Goal: Information Seeking & Learning: Learn about a topic

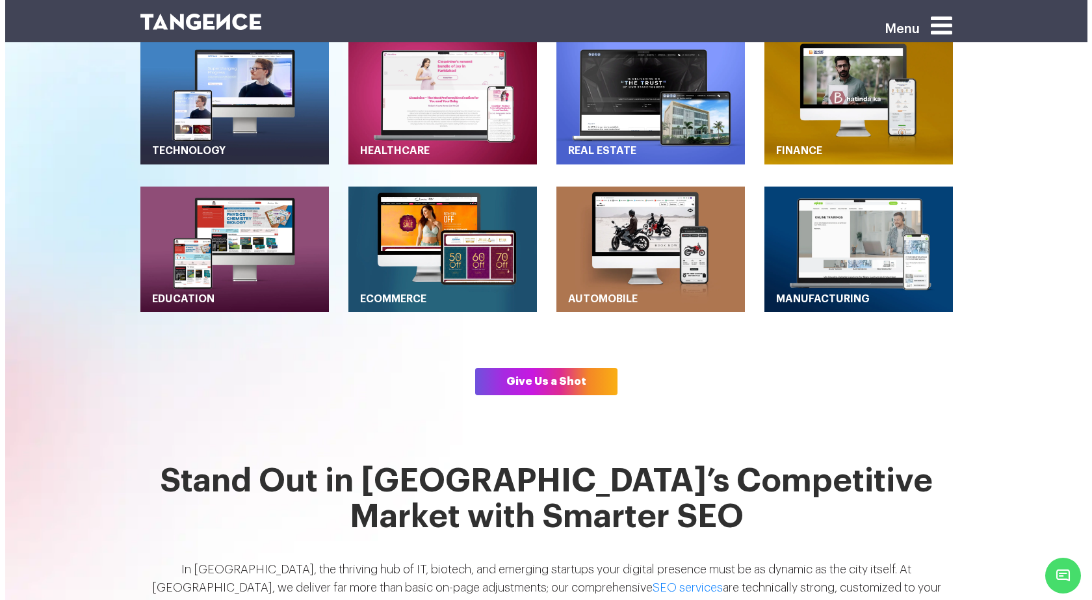
scroll to position [455, 0]
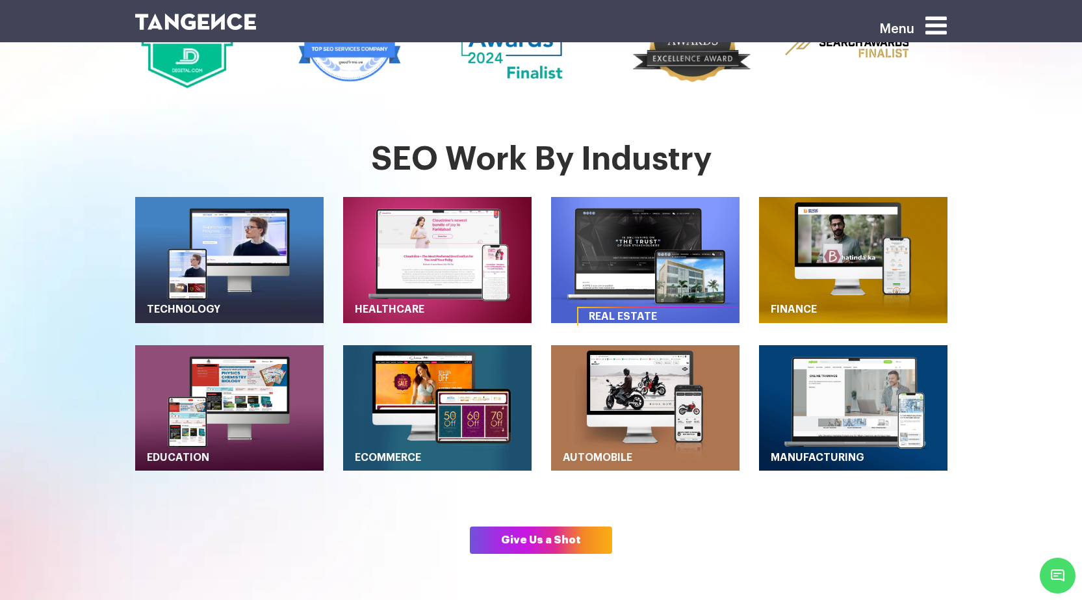
click at [623, 308] on link "Real Estate" at bounding box center [672, 317] width 186 height 18
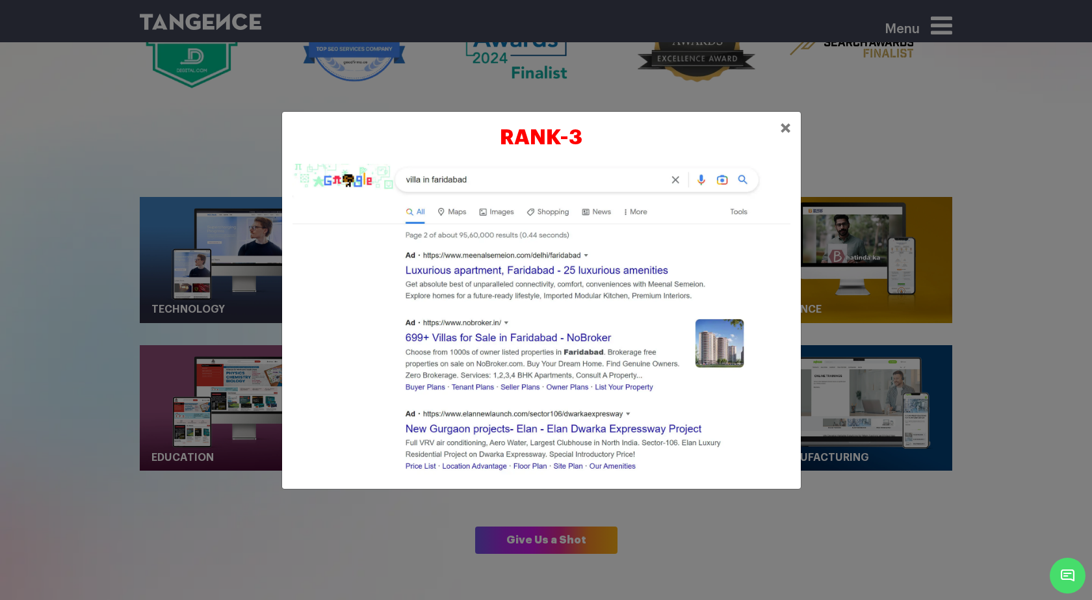
scroll to position [0, 0]
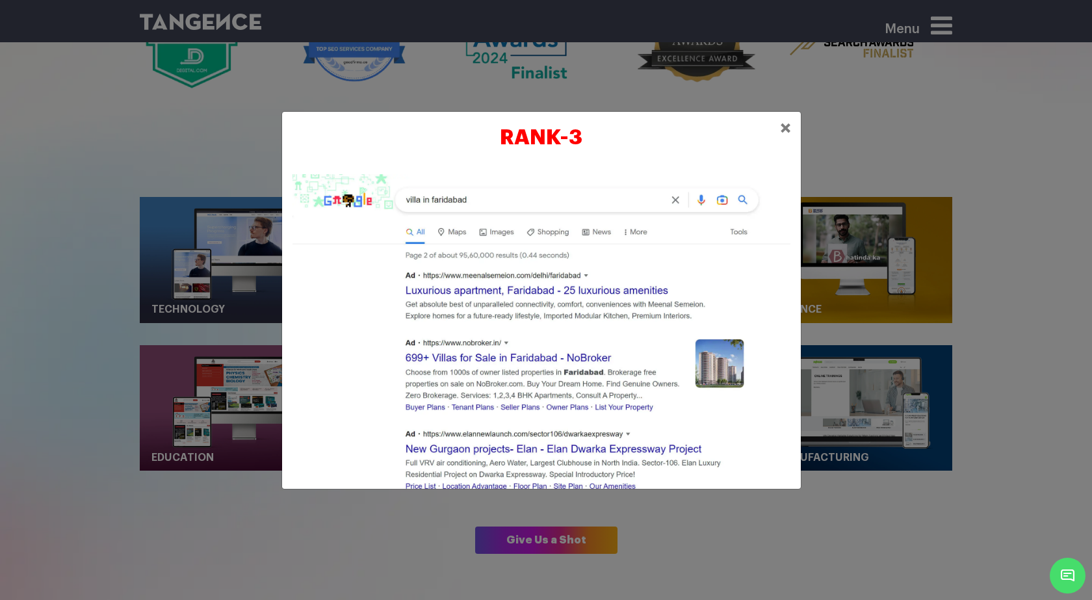
drag, startPoint x: 486, startPoint y: 236, endPoint x: 452, endPoint y: 235, distance: 33.2
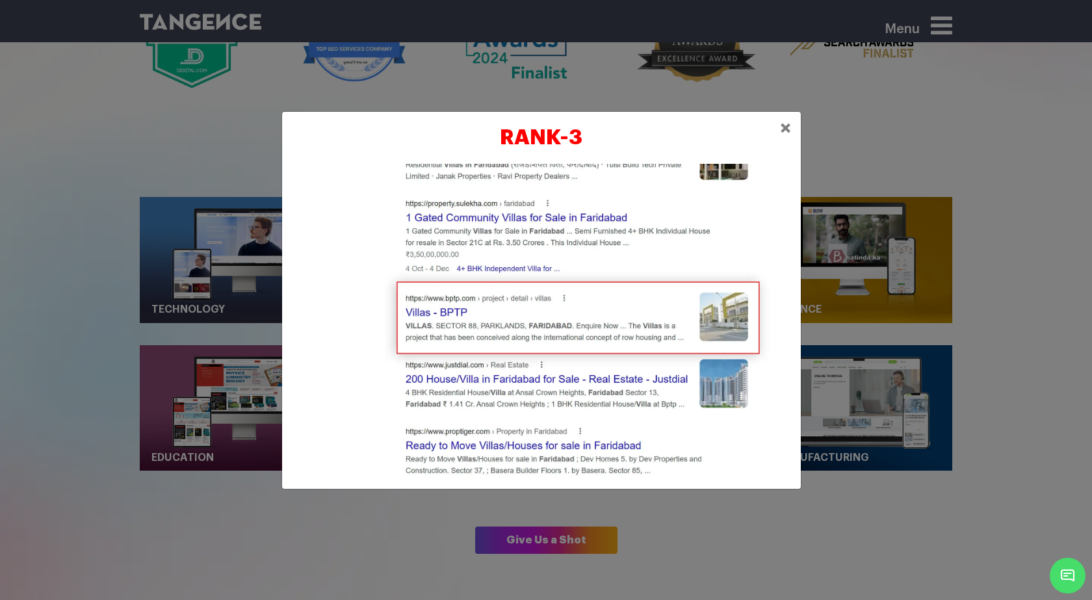
scroll to position [650, 0]
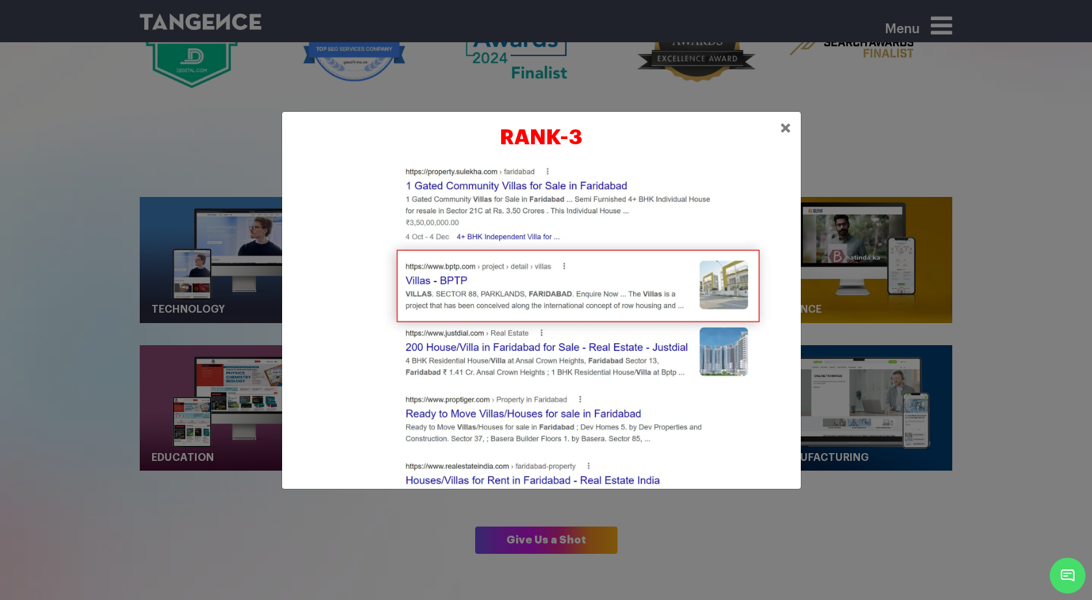
click at [495, 274] on img at bounding box center [542, 461] width 498 height 1875
click at [432, 250] on img at bounding box center [542, 461] width 498 height 1875
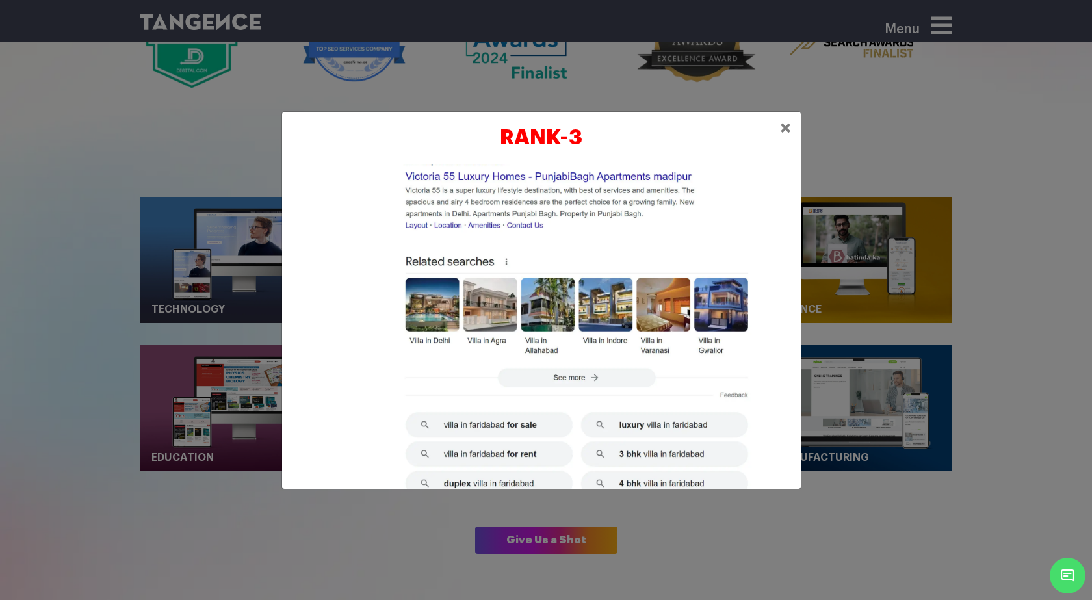
scroll to position [1533, 0]
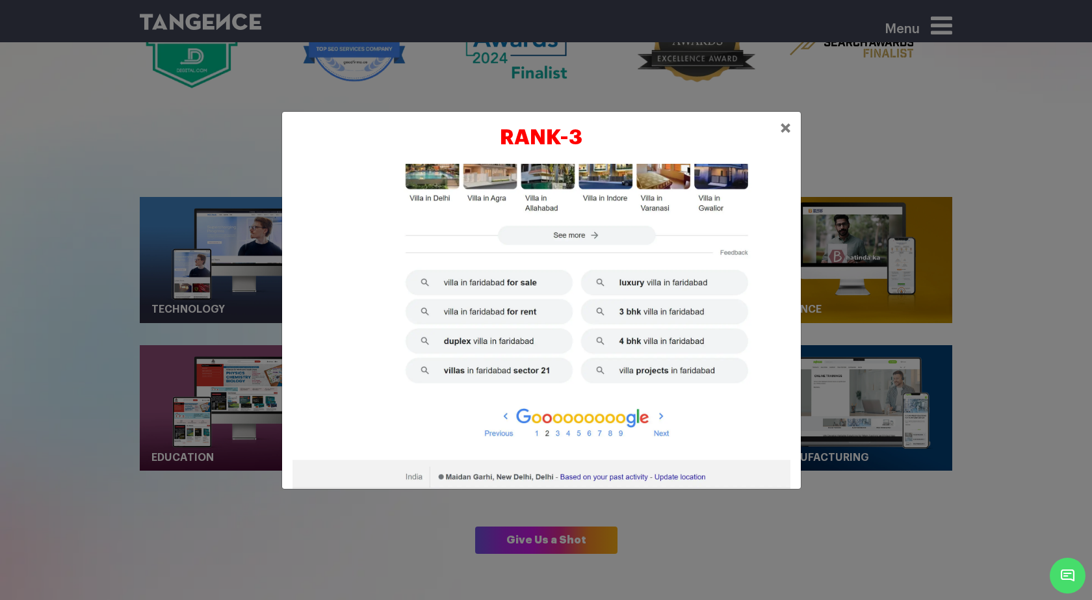
click at [786, 134] on span "×" at bounding box center [785, 128] width 11 height 20
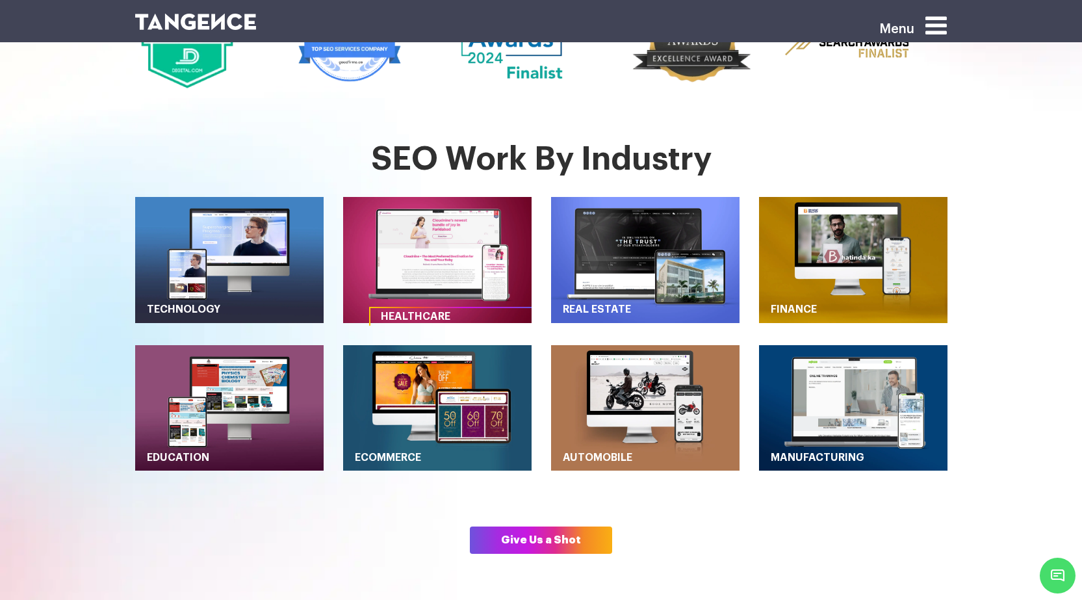
click at [408, 308] on link "Healthcare" at bounding box center [464, 317] width 186 height 18
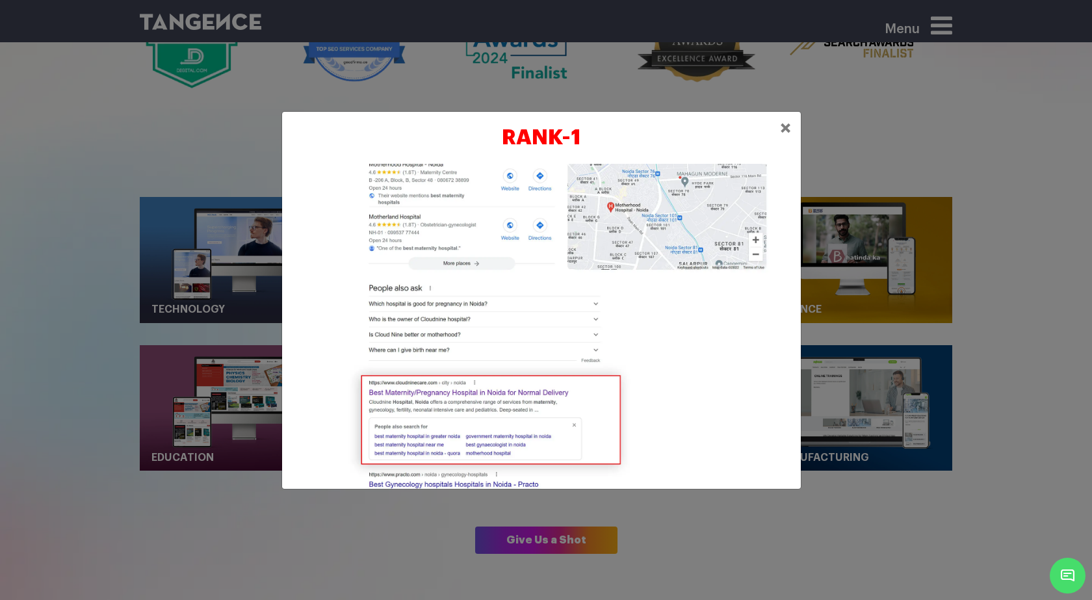
scroll to position [0, 0]
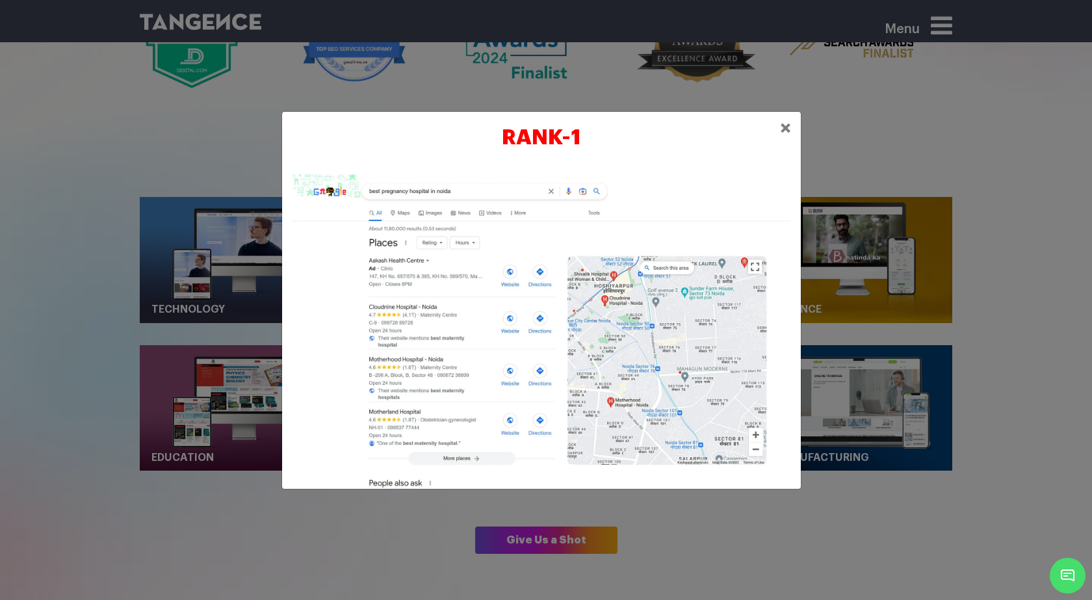
drag, startPoint x: 500, startPoint y: 231, endPoint x: 690, endPoint y: 161, distance: 202.4
click at [690, 161] on div "RANK-1 ×" at bounding box center [541, 138] width 519 height 52
click at [562, 149] on h2 "RANK-1" at bounding box center [542, 137] width 498 height 31
drag, startPoint x: 679, startPoint y: 129, endPoint x: 619, endPoint y: 134, distance: 60.6
click at [619, 134] on h2 "RANK-1" at bounding box center [542, 137] width 498 height 31
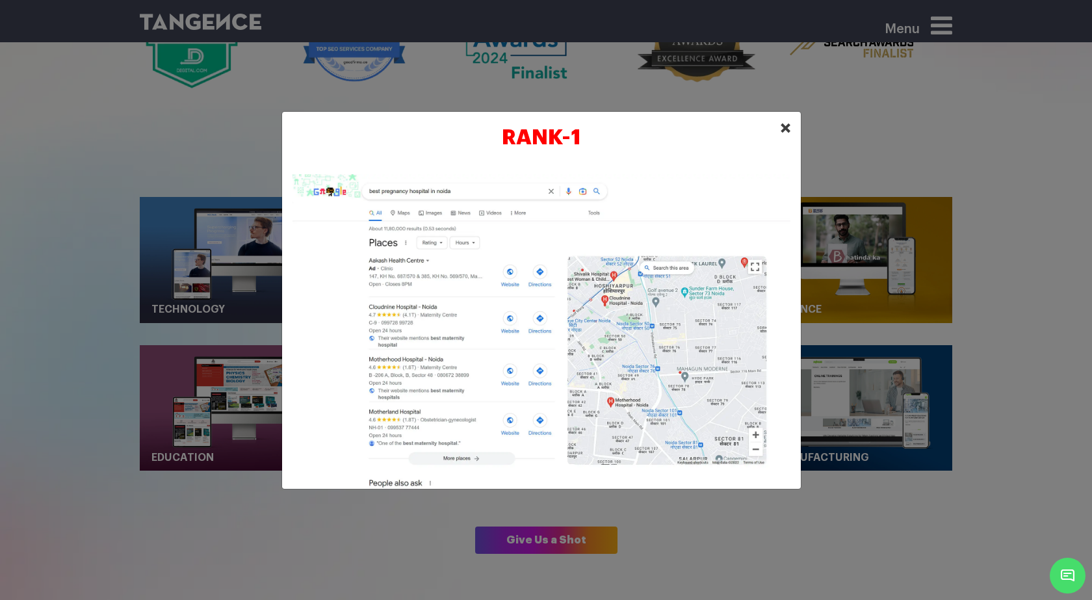
click at [788, 125] on span "×" at bounding box center [785, 128] width 11 height 20
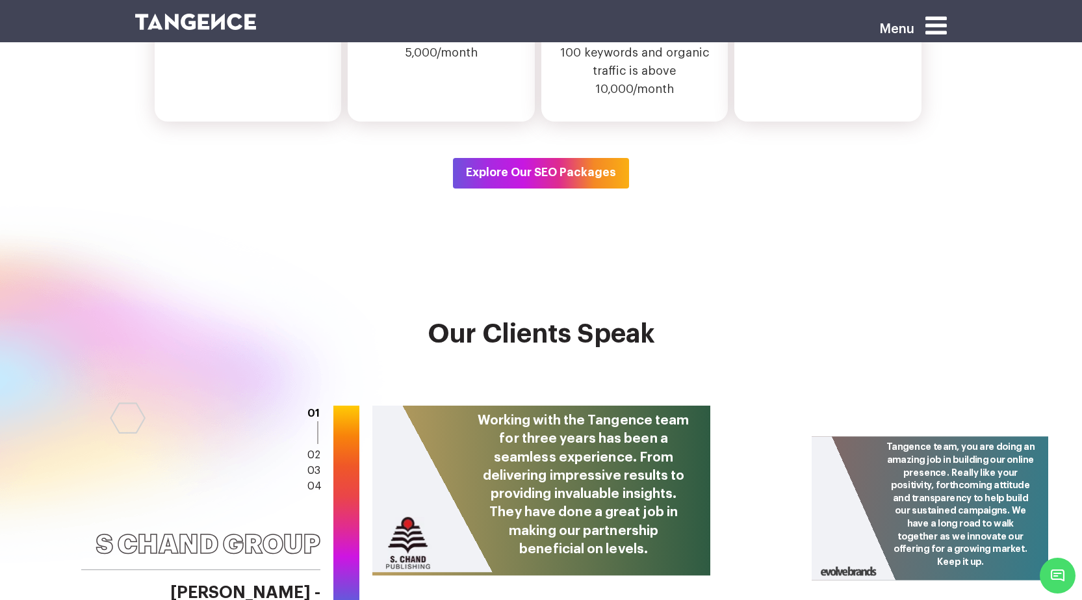
scroll to position [4810, 0]
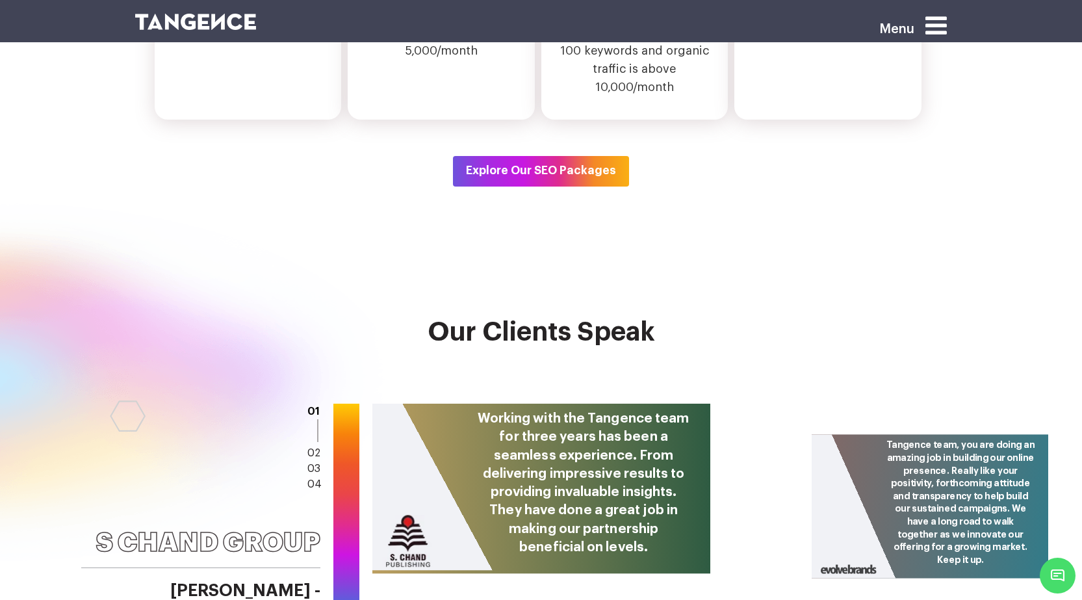
click at [206, 21] on img at bounding box center [196, 22] width 122 height 16
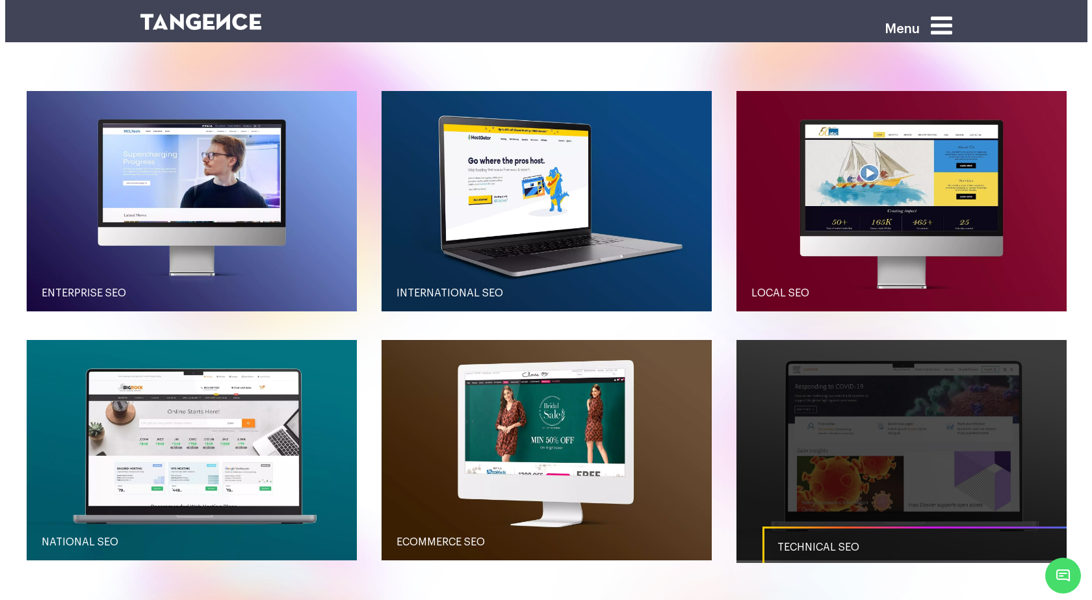
scroll to position [1495, 0]
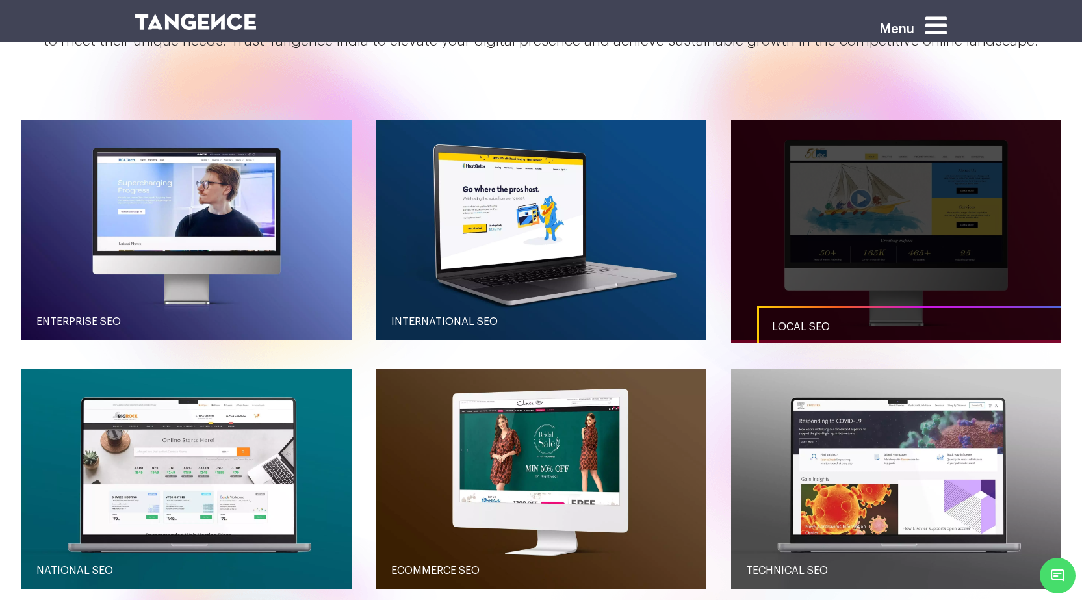
click at [772, 315] on link "Local SEO" at bounding box center [922, 327] width 330 height 42
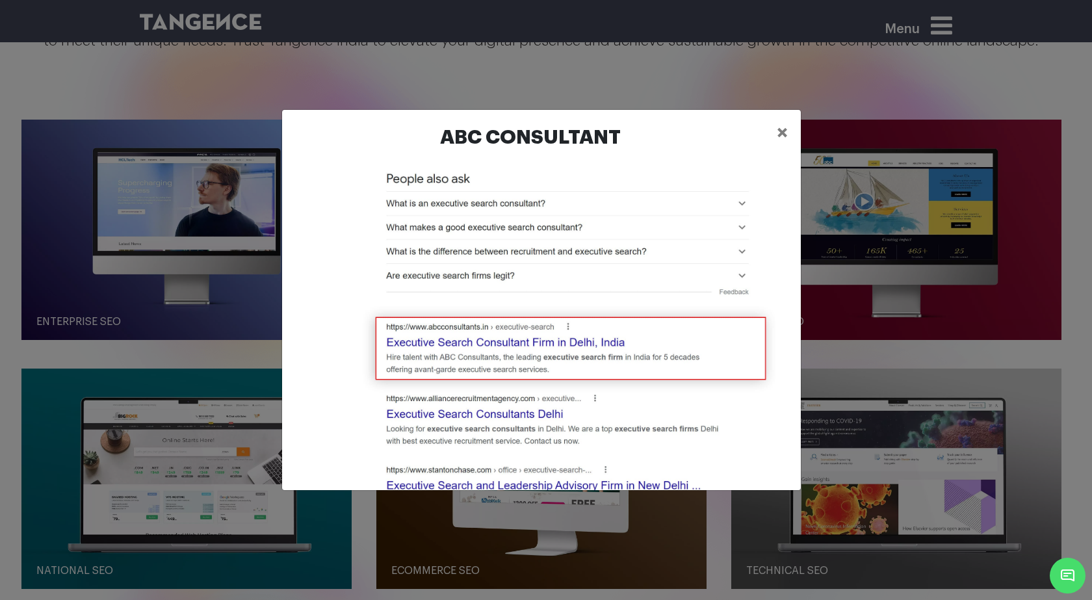
scroll to position [520, 0]
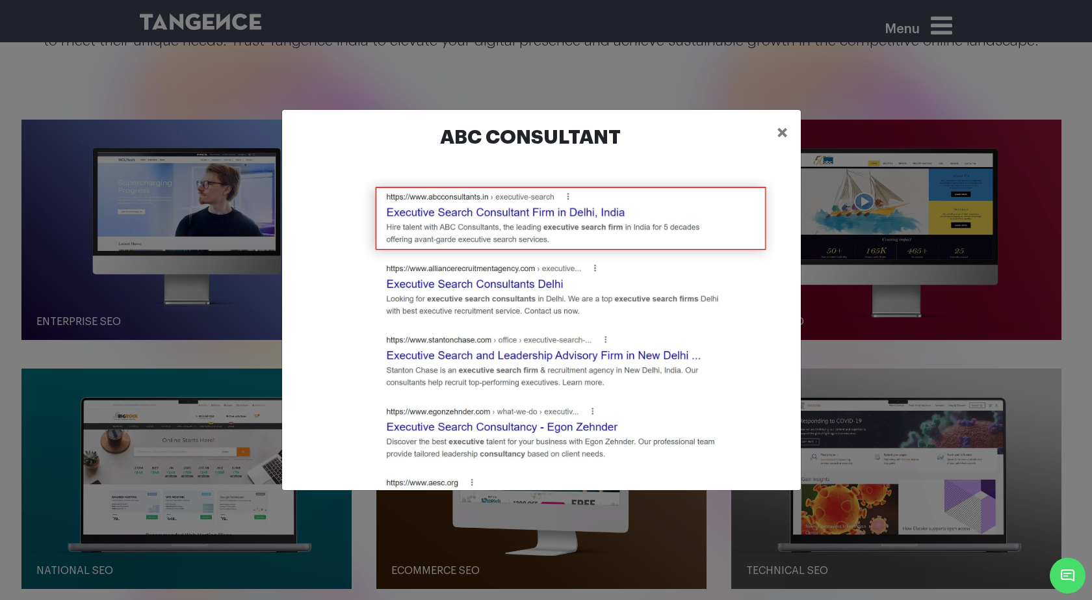
click at [482, 213] on img at bounding box center [542, 500] width 498 height 1691
click at [779, 131] on span "×" at bounding box center [782, 133] width 11 height 20
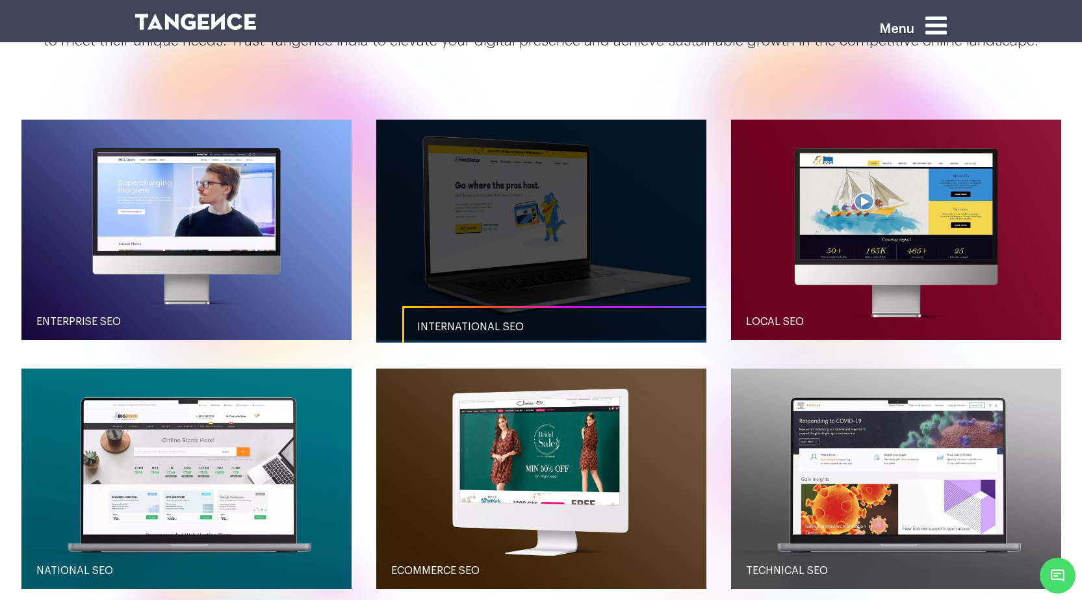
click at [465, 326] on span "International SEO" at bounding box center [470, 327] width 107 height 10
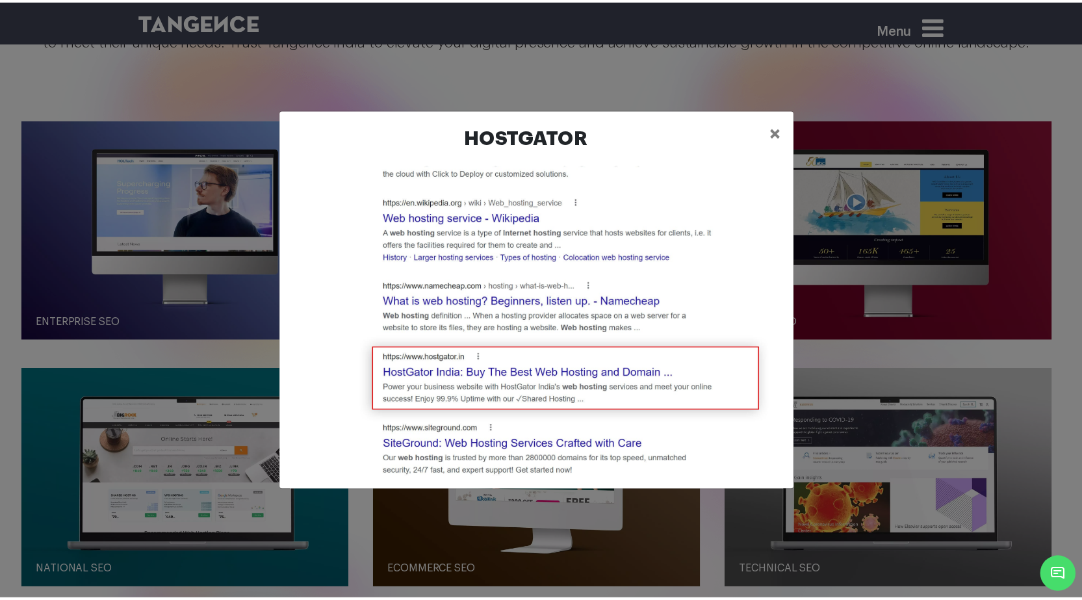
scroll to position [975, 0]
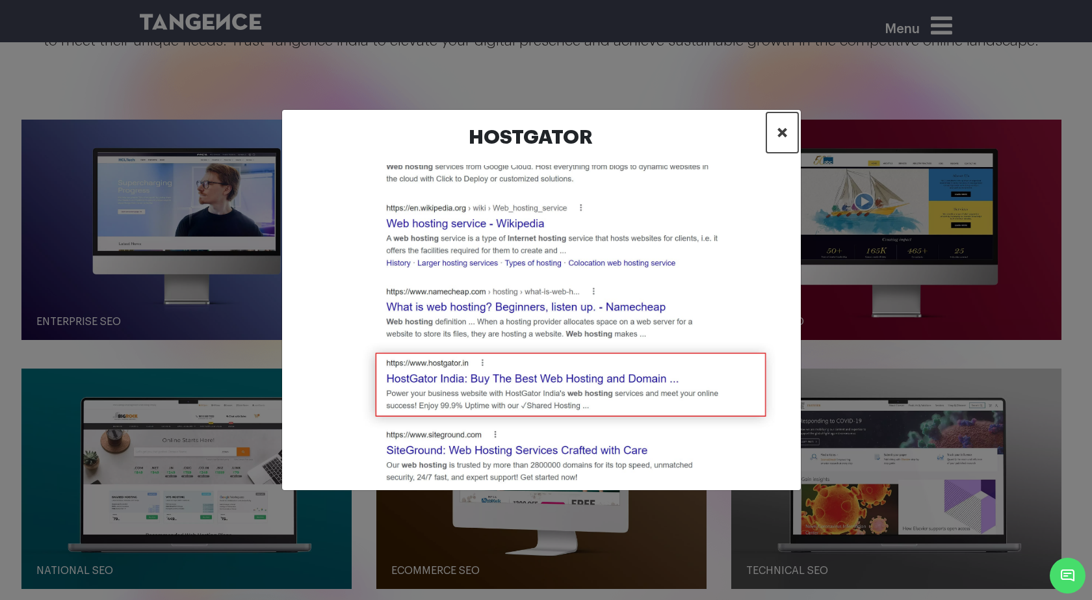
click at [779, 129] on span "×" at bounding box center [782, 133] width 11 height 20
